Goal: Task Accomplishment & Management: Use online tool/utility

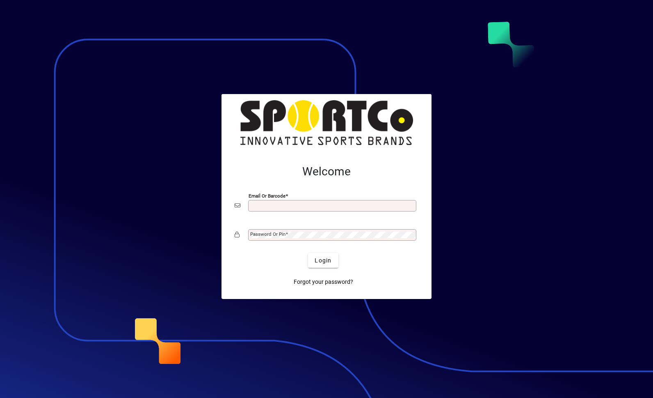
scroll to position [106, 0]
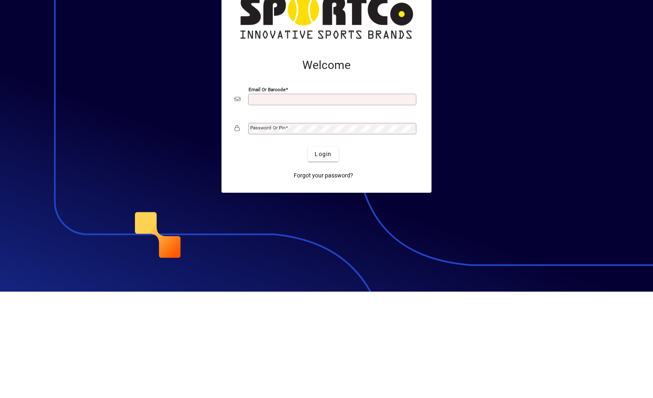
type input "**********"
click at [323, 253] on button "Login" at bounding box center [323, 260] width 30 height 15
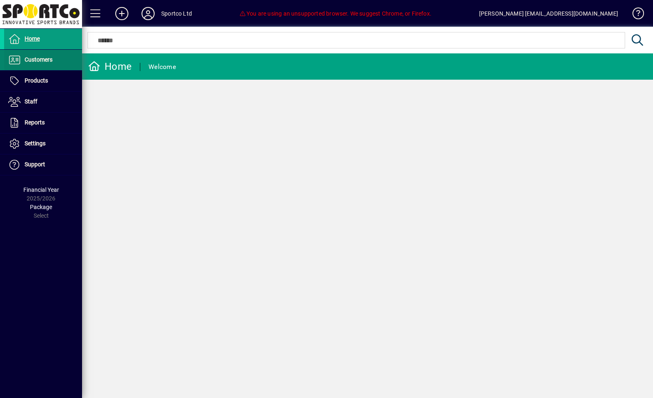
click at [26, 56] on span "Customers" at bounding box center [39, 59] width 28 height 7
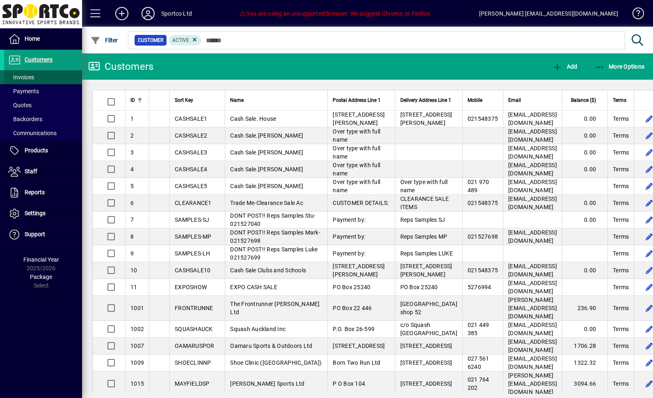
click at [23, 77] on span "Invoices" at bounding box center [21, 77] width 26 height 7
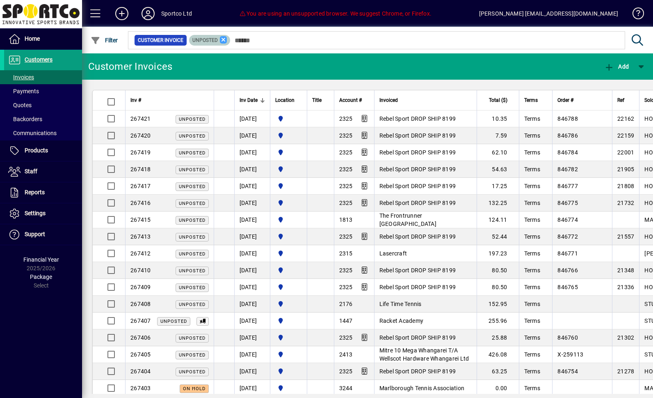
click at [227, 37] on icon at bounding box center [223, 39] width 7 height 7
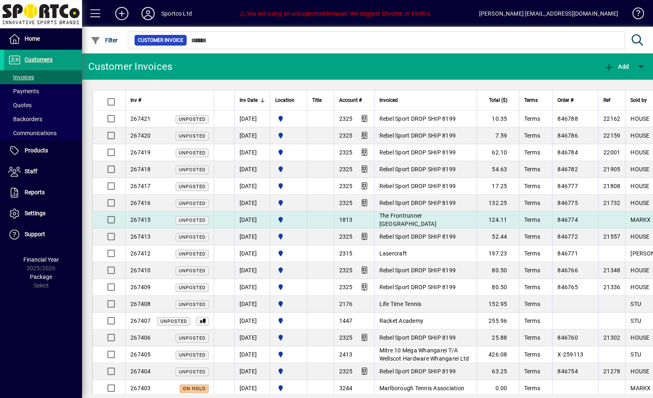
click at [437, 218] on span "The Frontrunner [GEOGRAPHIC_DATA]" at bounding box center [408, 219] width 57 height 15
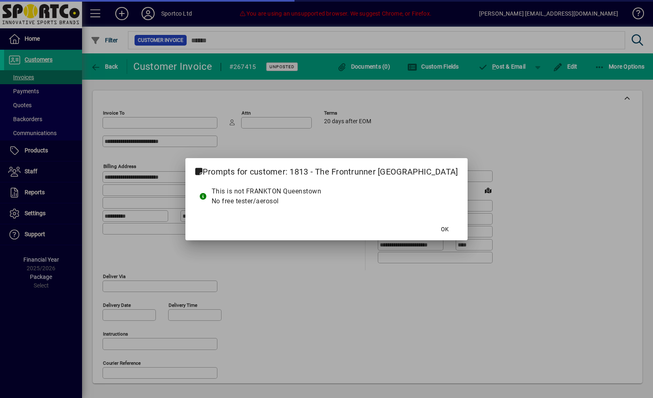
type input "**********"
click at [433, 222] on span at bounding box center [445, 230] width 26 height 20
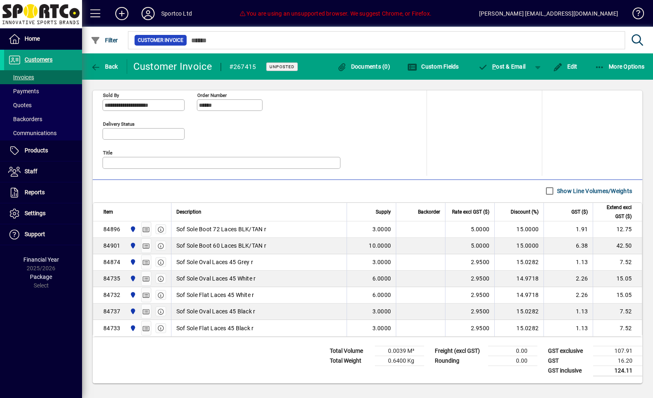
scroll to position [374, 0]
click at [107, 65] on span "Back" at bounding box center [104, 66] width 27 height 7
